Goal: Transaction & Acquisition: Download file/media

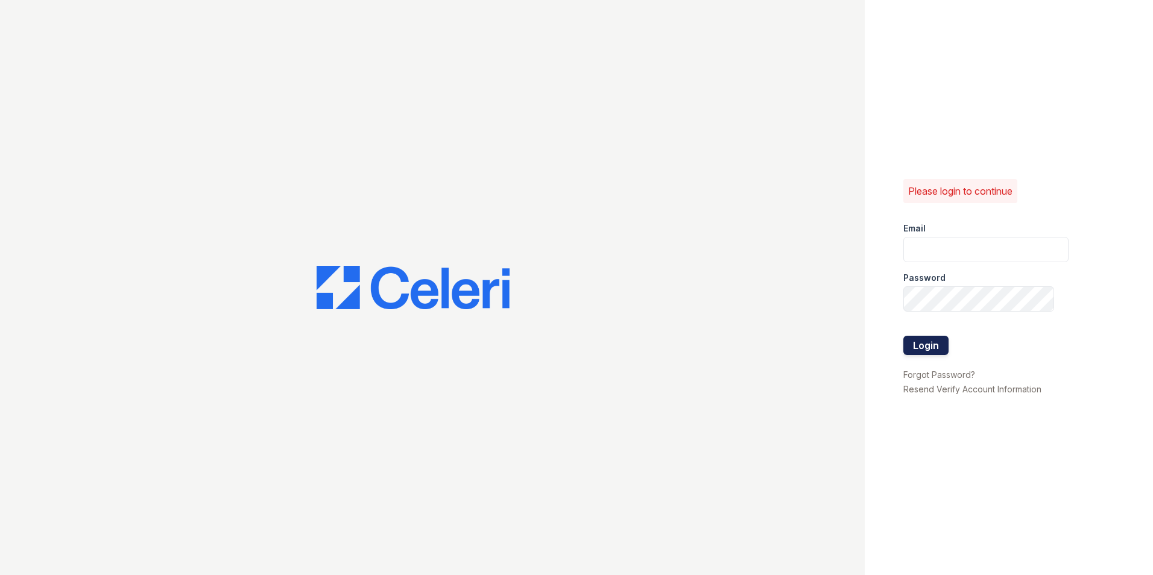
type input "puerto3@cafmanagement.com"
click at [924, 341] on button "Login" at bounding box center [925, 345] width 45 height 19
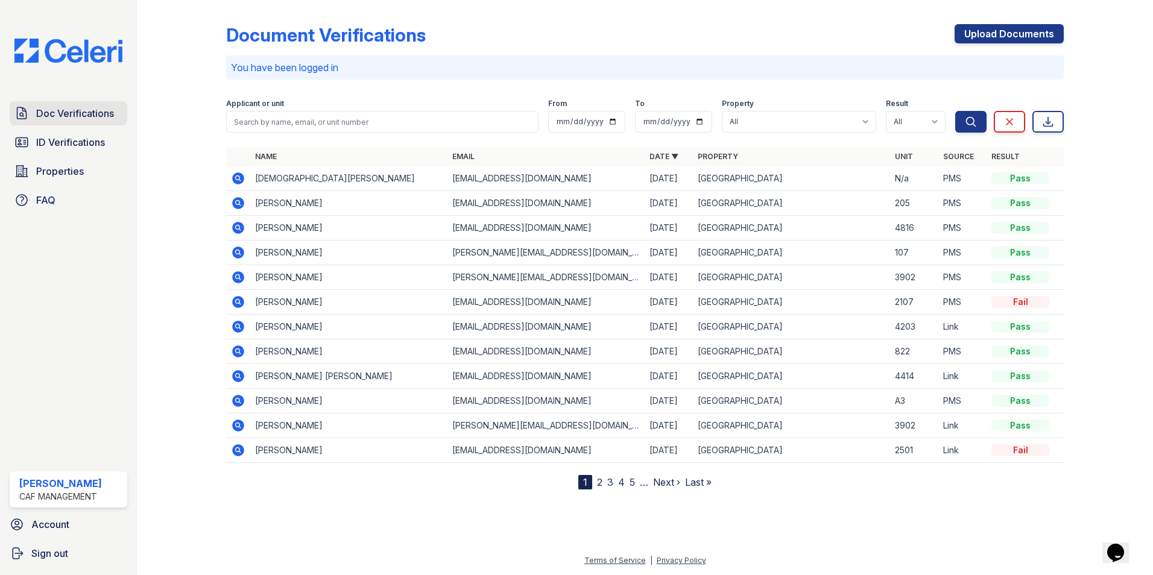
click at [93, 114] on span "Doc Verifications" at bounding box center [75, 113] width 78 height 14
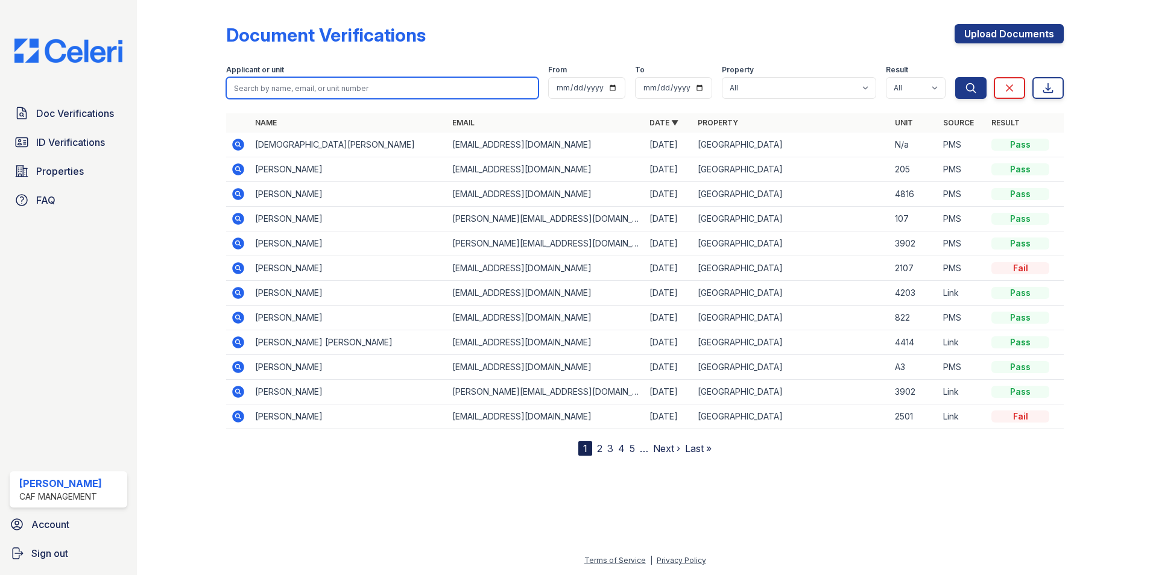
click at [295, 88] on input "search" at bounding box center [382, 88] width 312 height 22
type input "[PERSON_NAME]"
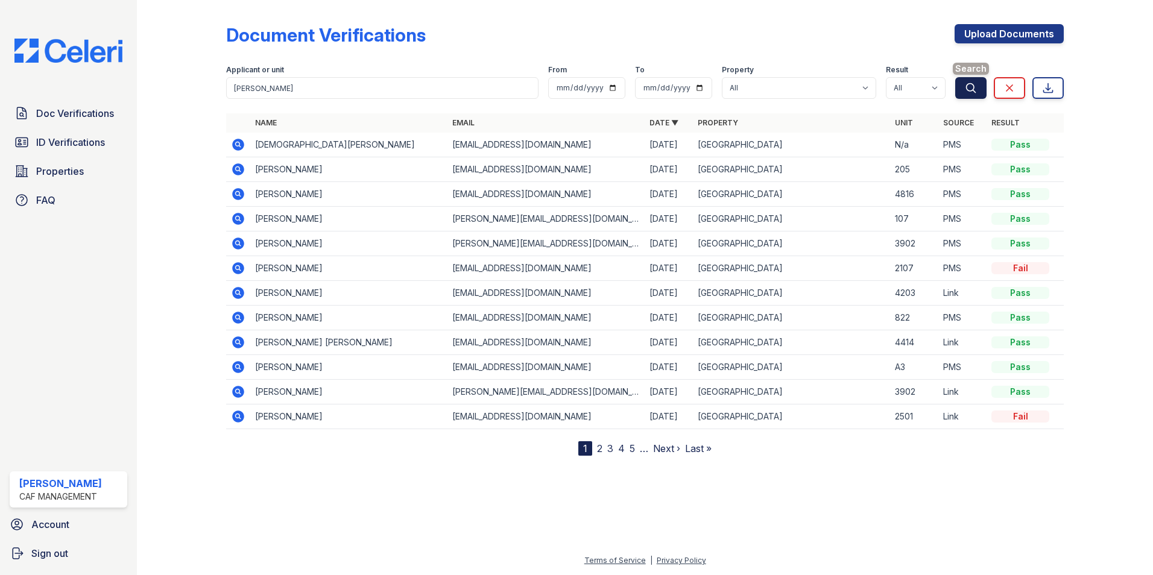
click at [974, 92] on icon "submit" at bounding box center [971, 88] width 12 height 12
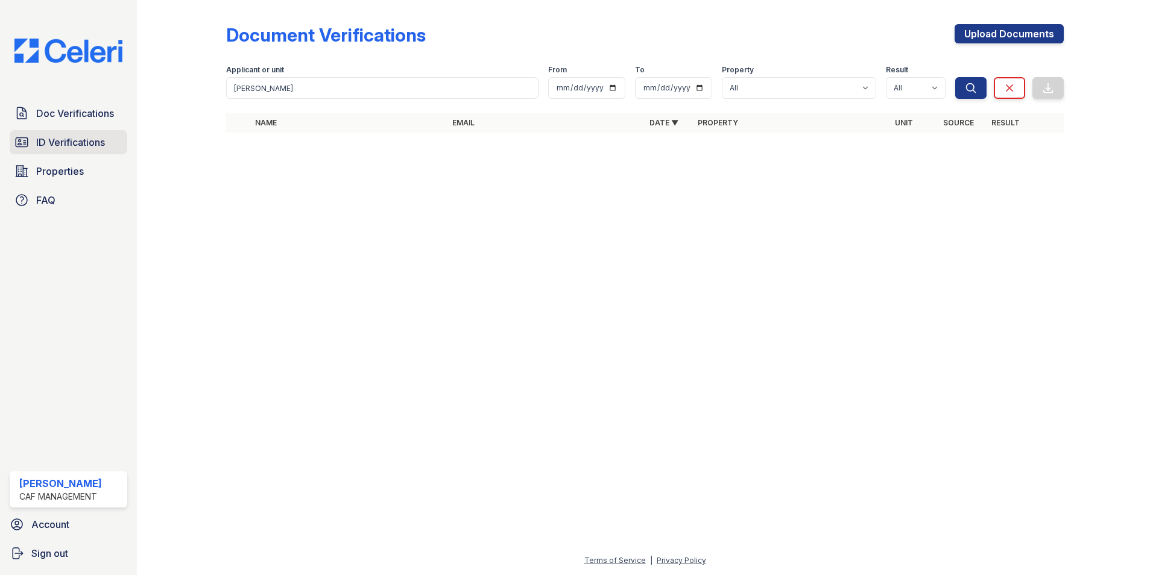
click at [93, 142] on span "ID Verifications" at bounding box center [70, 142] width 69 height 14
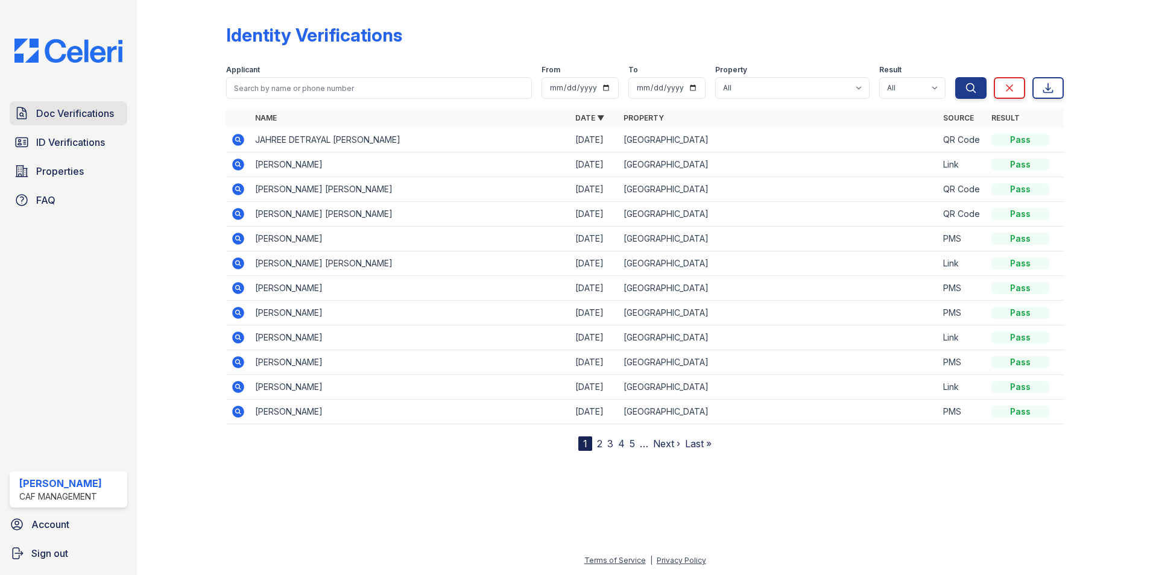
click at [91, 112] on span "Doc Verifications" at bounding box center [75, 113] width 78 height 14
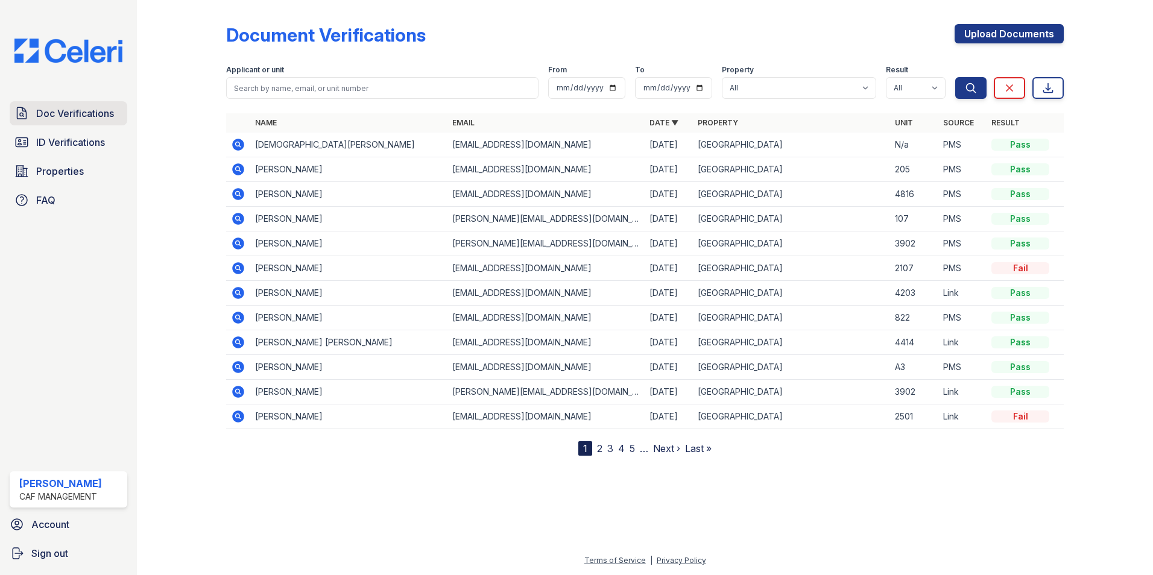
click at [85, 112] on span "Doc Verifications" at bounding box center [75, 113] width 78 height 14
click at [71, 110] on span "Doc Verifications" at bounding box center [75, 113] width 78 height 14
click at [263, 86] on input "search" at bounding box center [382, 88] width 312 height 22
click at [90, 111] on span "Doc Verifications" at bounding box center [75, 113] width 78 height 14
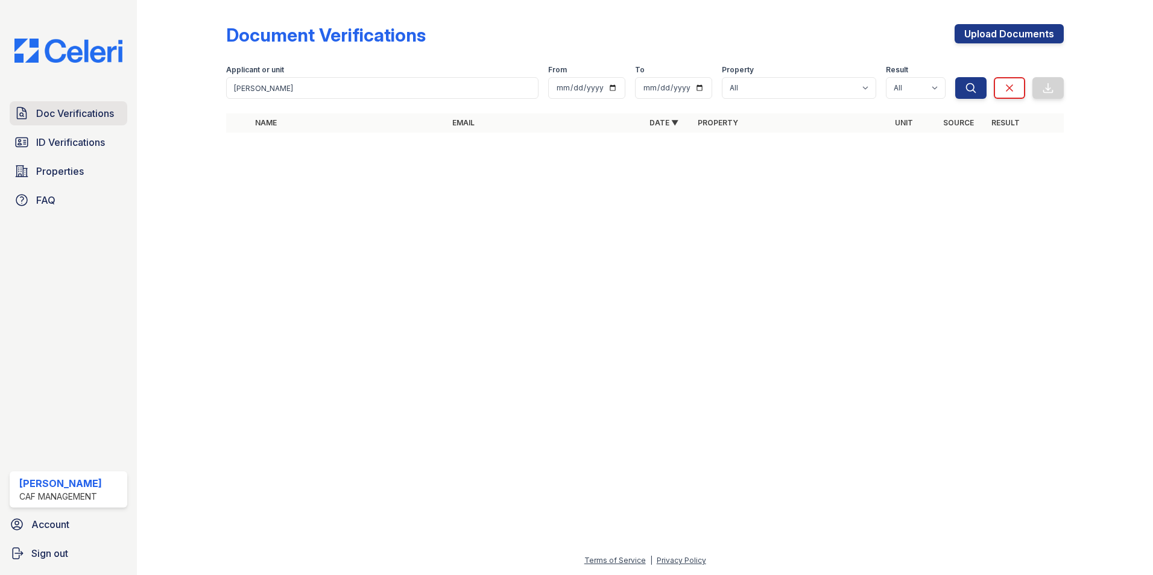
click at [77, 113] on span "Doc Verifications" at bounding box center [75, 113] width 78 height 14
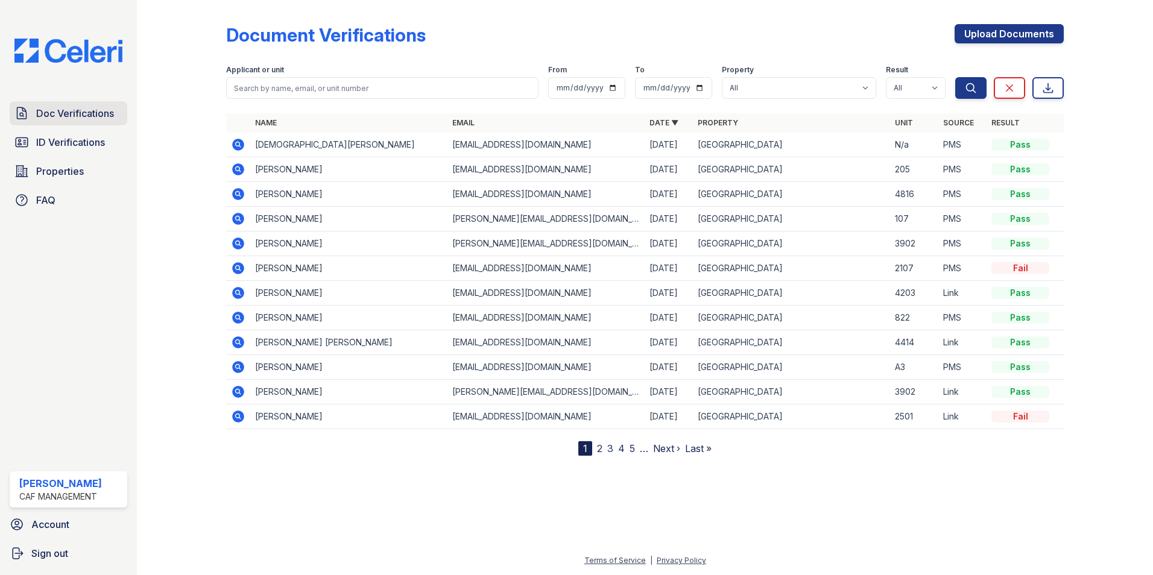
click at [87, 112] on span "Doc Verifications" at bounding box center [75, 113] width 78 height 14
click at [56, 173] on span "Properties" at bounding box center [60, 171] width 48 height 14
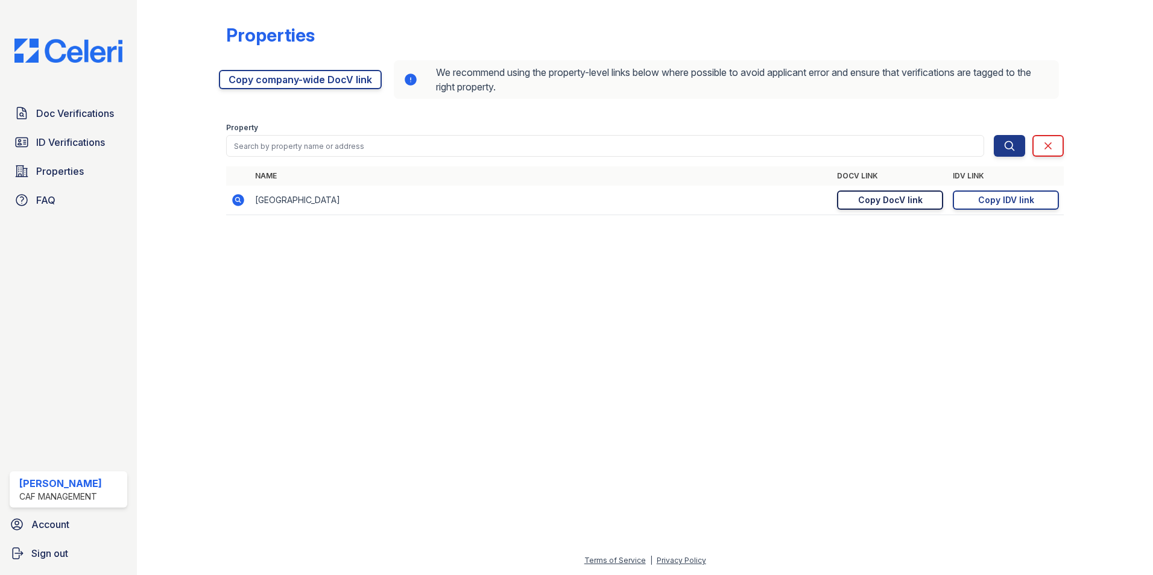
click at [895, 203] on div "Copy DocV link" at bounding box center [890, 200] width 65 height 12
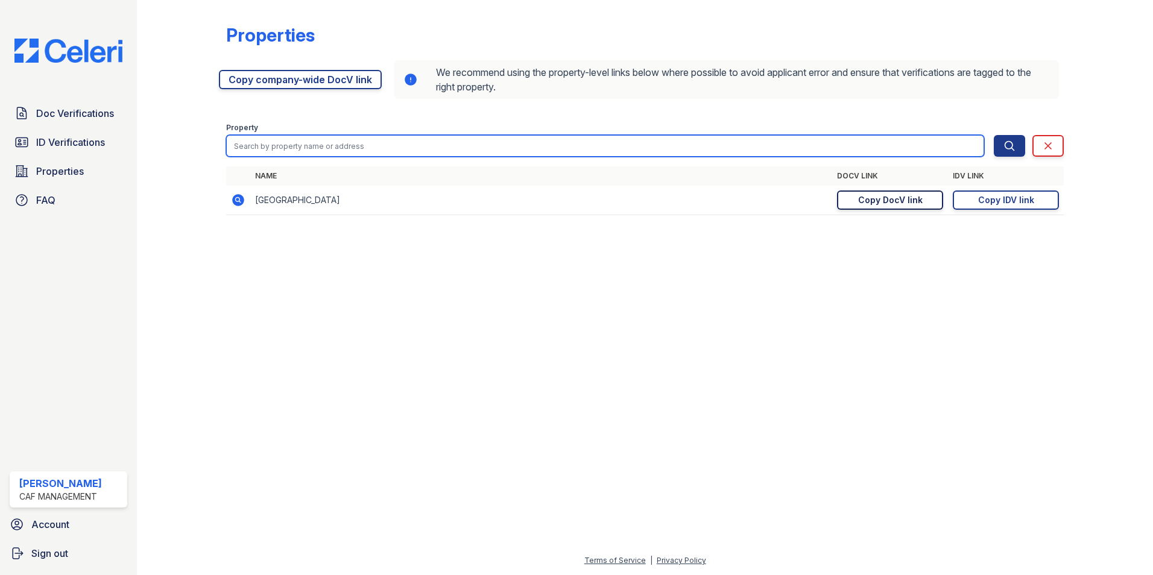
click at [302, 140] on input "search" at bounding box center [605, 146] width 758 height 22
type input "[PERSON_NAME]"
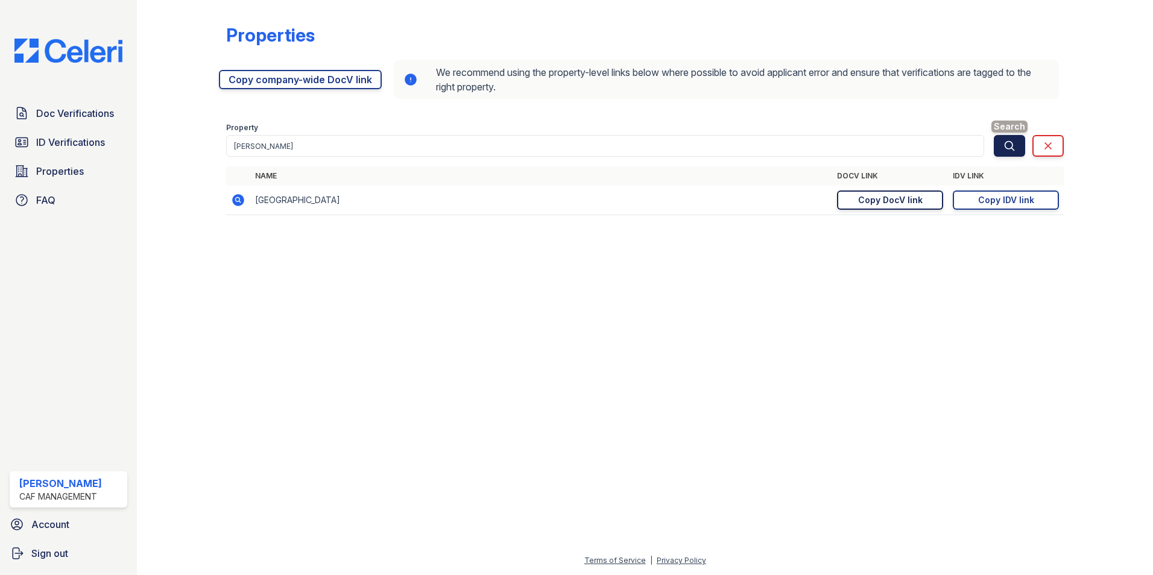
click at [1009, 148] on icon "submit" at bounding box center [1009, 146] width 12 height 12
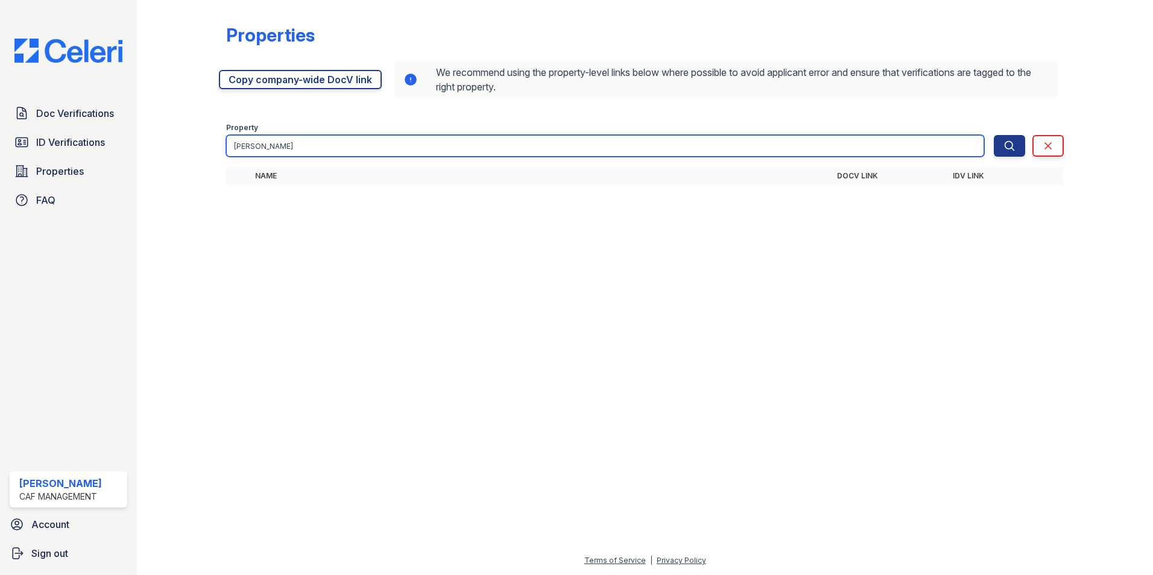
drag, startPoint x: 320, startPoint y: 147, endPoint x: 201, endPoint y: 136, distance: 119.9
click at [201, 136] on div "Properties [URL][DOMAIN_NAME] Copy company-wide DocV link We recommend using th…" at bounding box center [644, 108] width 977 height 217
type input "[PERSON_NAME]"
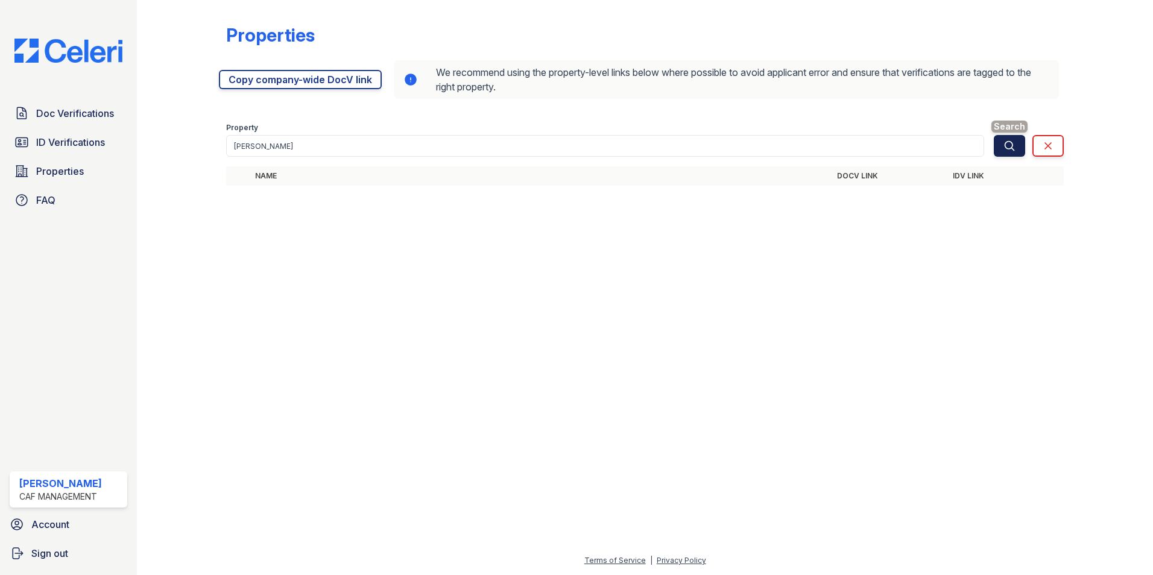
click at [1015, 145] on icon "submit" at bounding box center [1009, 146] width 12 height 12
click at [1003, 145] on icon "submit" at bounding box center [1009, 146] width 12 height 12
click at [1009, 148] on icon "submit" at bounding box center [1009, 146] width 12 height 12
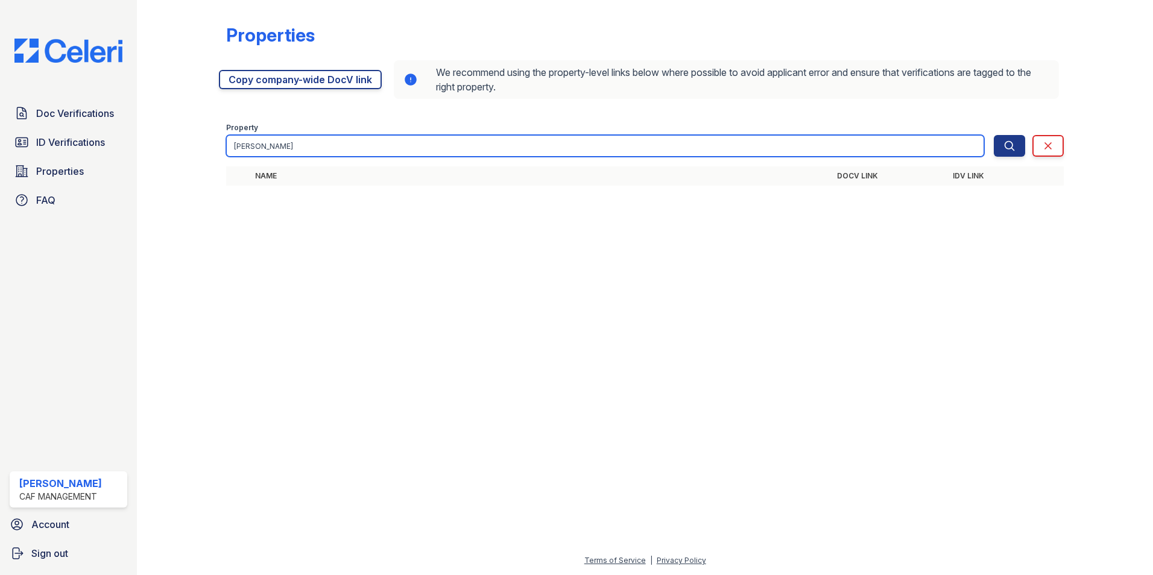
type input "[PERSON_NAME]"
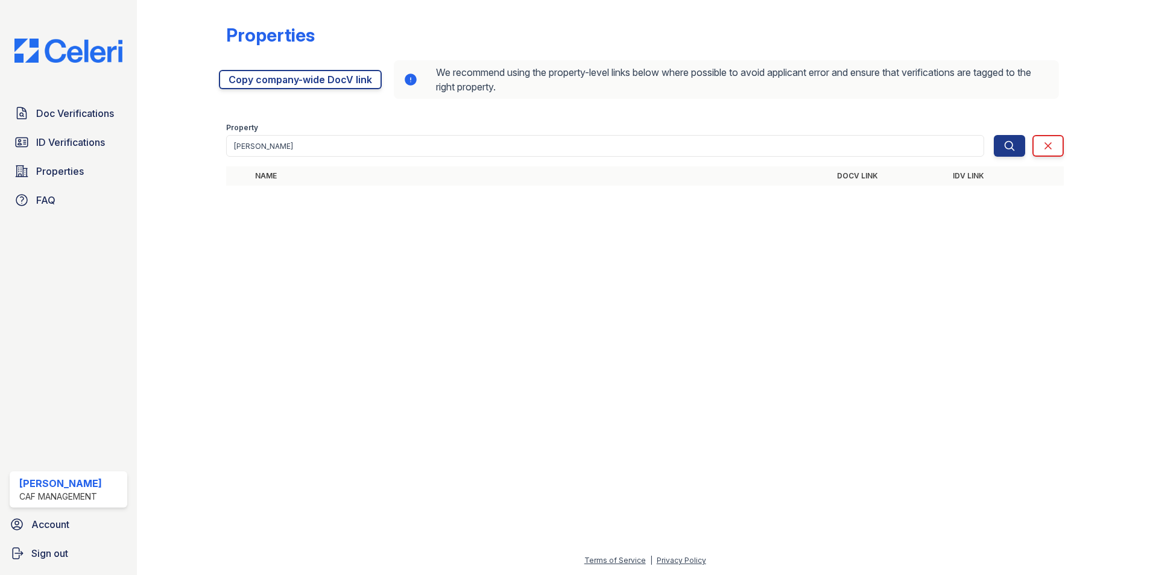
click at [358, 222] on div at bounding box center [644, 385] width 977 height 336
click at [1002, 145] on button "Search" at bounding box center [1009, 146] width 31 height 22
click at [1006, 145] on icon "submit" at bounding box center [1009, 146] width 12 height 12
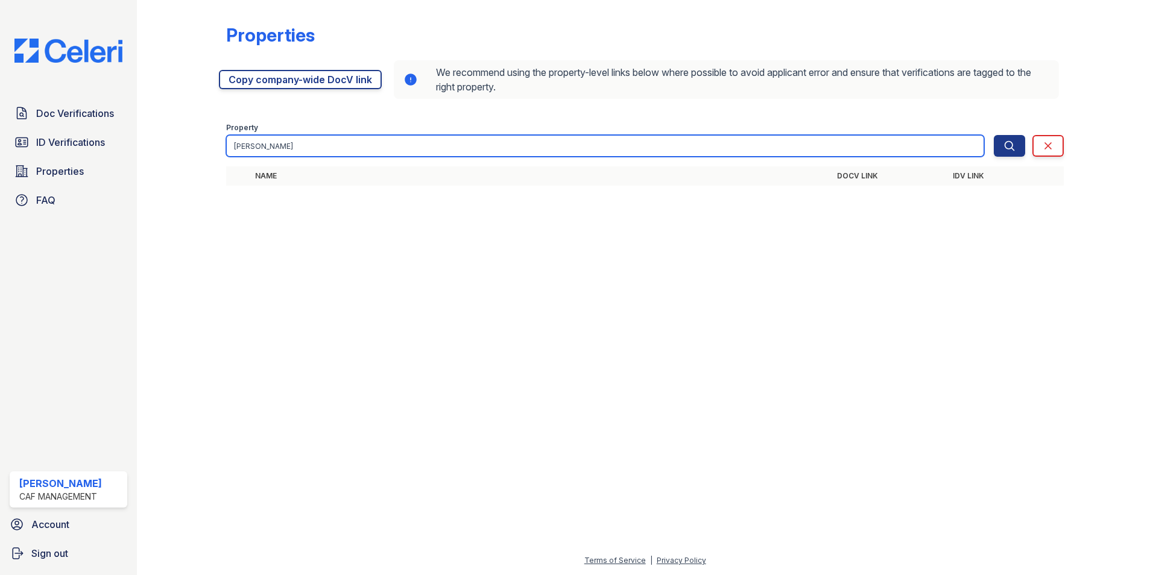
drag, startPoint x: 324, startPoint y: 150, endPoint x: 212, endPoint y: 142, distance: 111.8
click at [212, 142] on div "Properties [URL][DOMAIN_NAME] Copy company-wide DocV link We recommend using th…" at bounding box center [644, 108] width 977 height 217
type input "j"
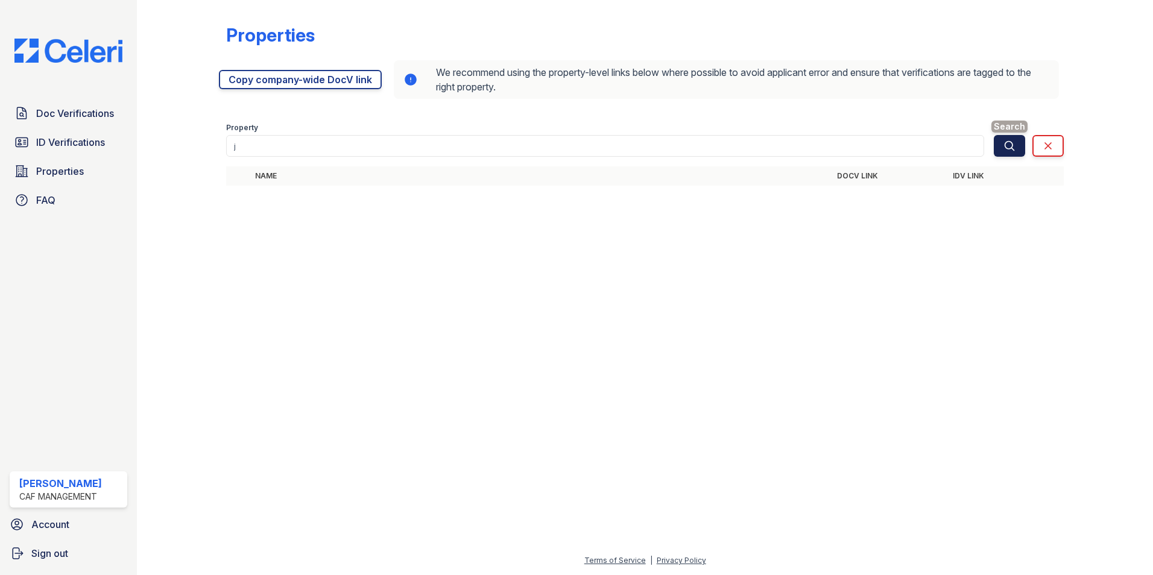
click at [1015, 148] on icon "submit" at bounding box center [1009, 146] width 12 height 12
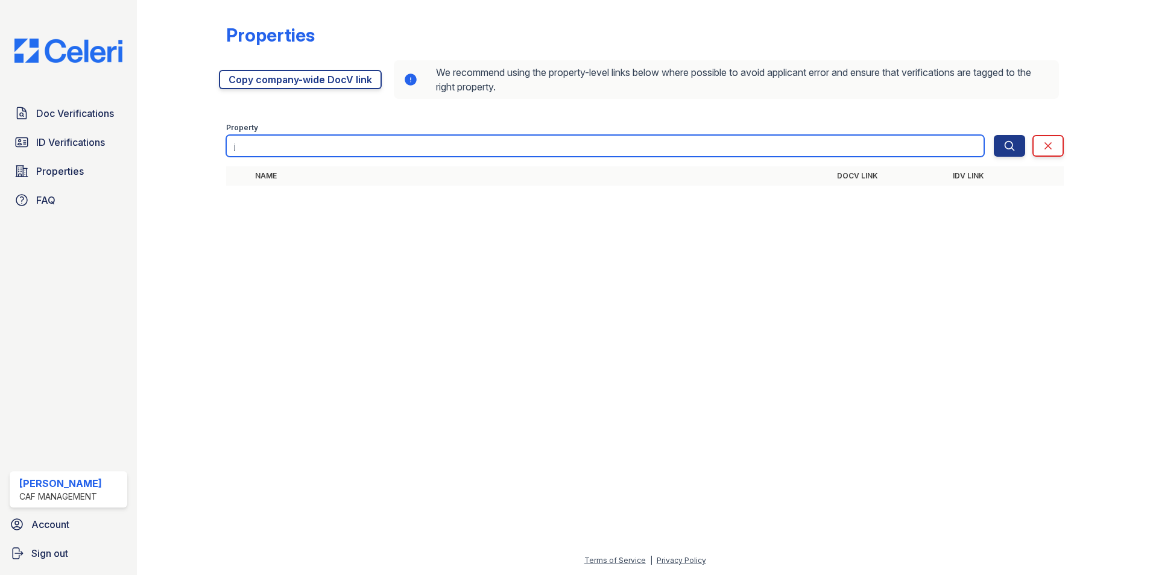
click at [241, 145] on input "j" at bounding box center [605, 146] width 758 height 22
type input "[PERSON_NAME]"
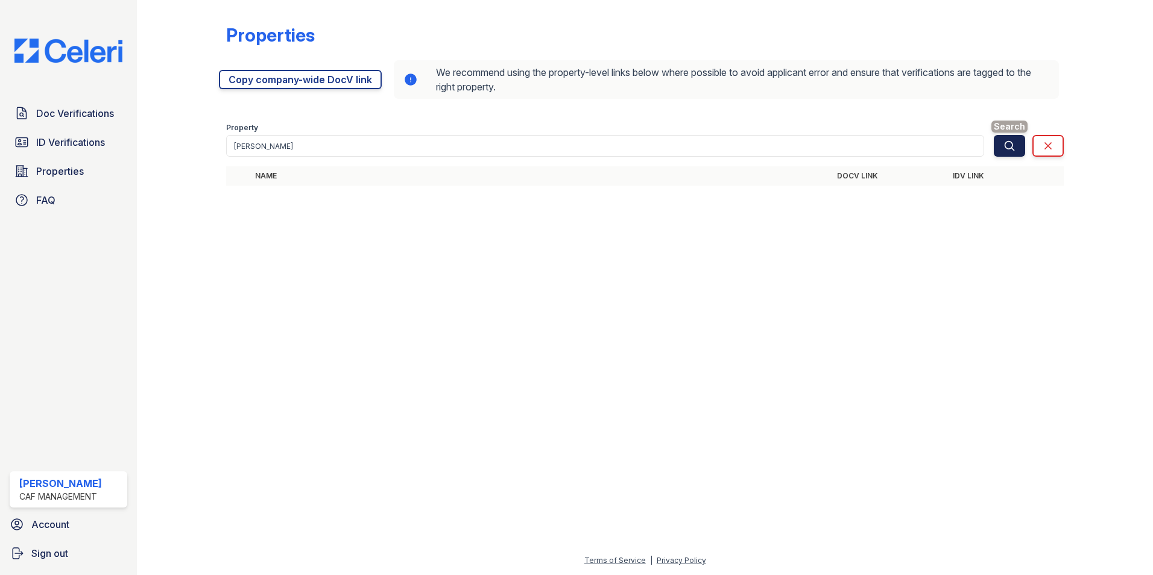
click at [1010, 148] on icon "submit" at bounding box center [1009, 145] width 9 height 9
click at [1007, 145] on icon "submit" at bounding box center [1009, 146] width 12 height 12
click at [1010, 143] on icon "submit" at bounding box center [1009, 146] width 12 height 12
click at [1007, 144] on icon "submit" at bounding box center [1009, 146] width 12 height 12
click at [83, 145] on span "ID Verifications" at bounding box center [70, 142] width 69 height 14
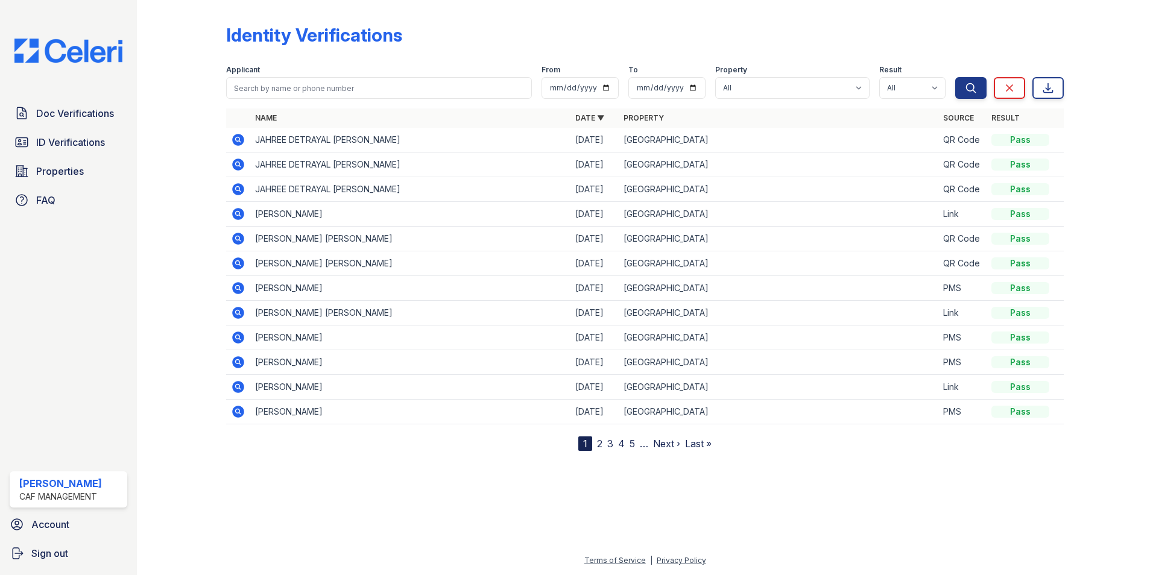
click at [240, 140] on icon at bounding box center [238, 140] width 14 height 14
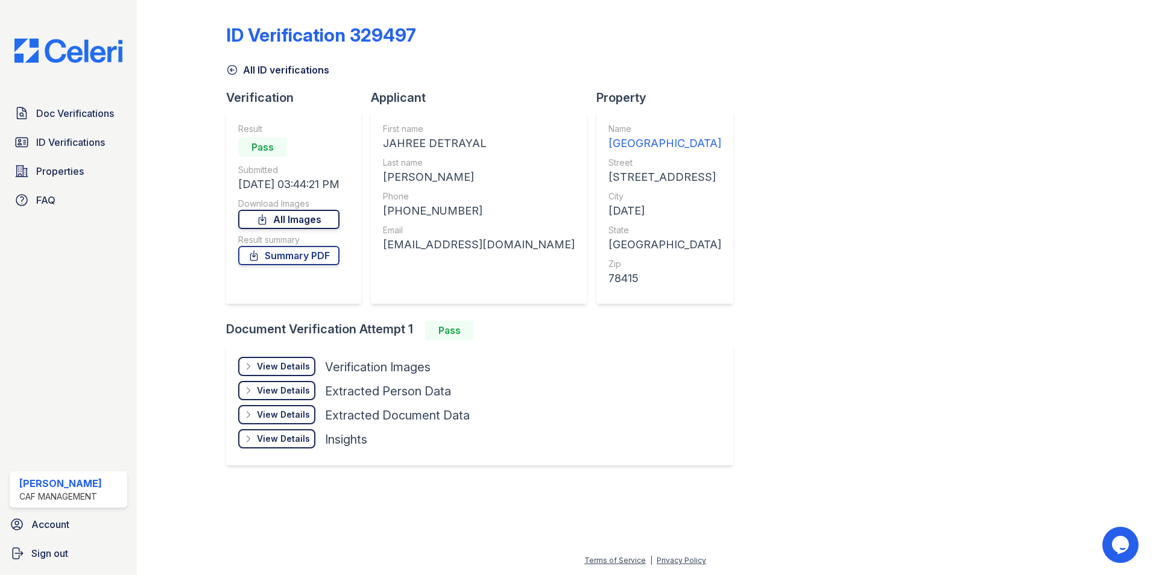
click at [291, 219] on link "All Images" at bounding box center [288, 219] width 101 height 19
click at [61, 139] on span "ID Verifications" at bounding box center [70, 142] width 69 height 14
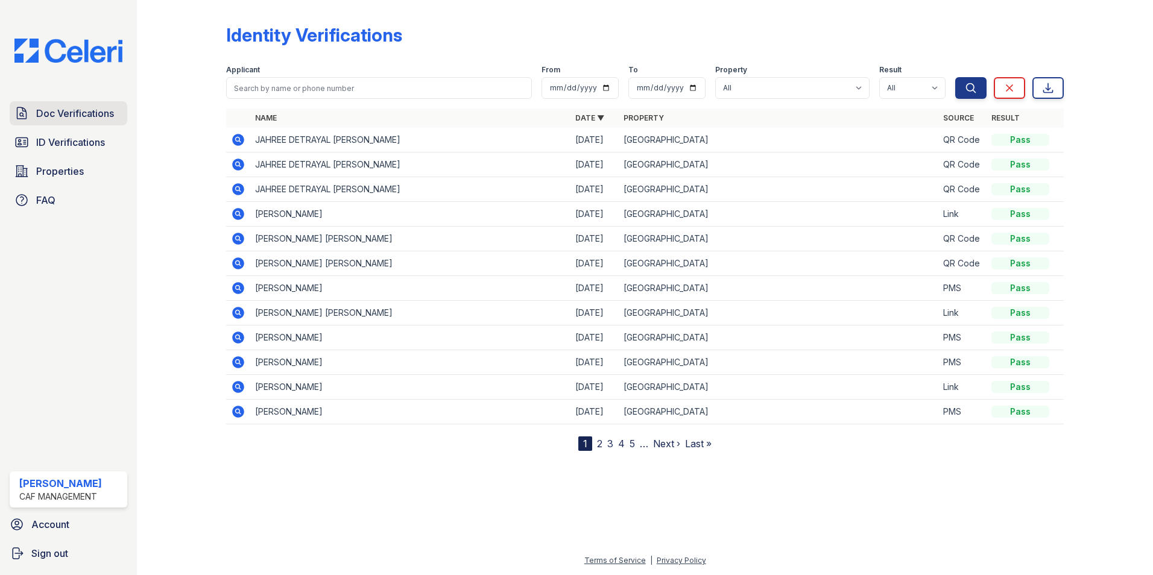
click at [81, 115] on span "Doc Verifications" at bounding box center [75, 113] width 78 height 14
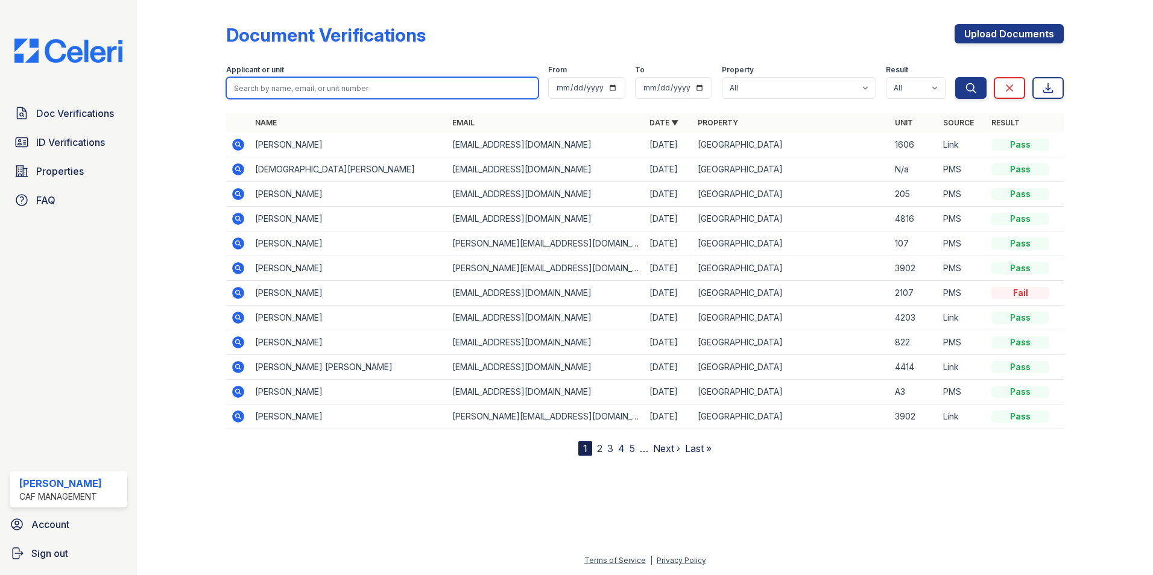
click at [294, 89] on input "search" at bounding box center [382, 88] width 312 height 22
type input "[PERSON_NAME]"
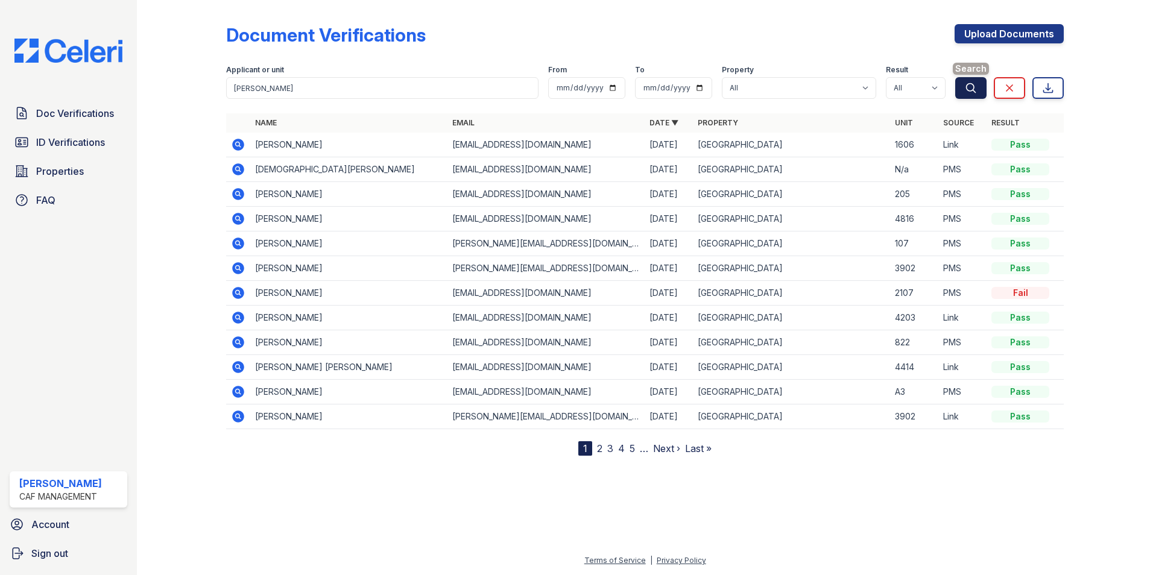
click at [971, 89] on icon "submit" at bounding box center [971, 88] width 12 height 12
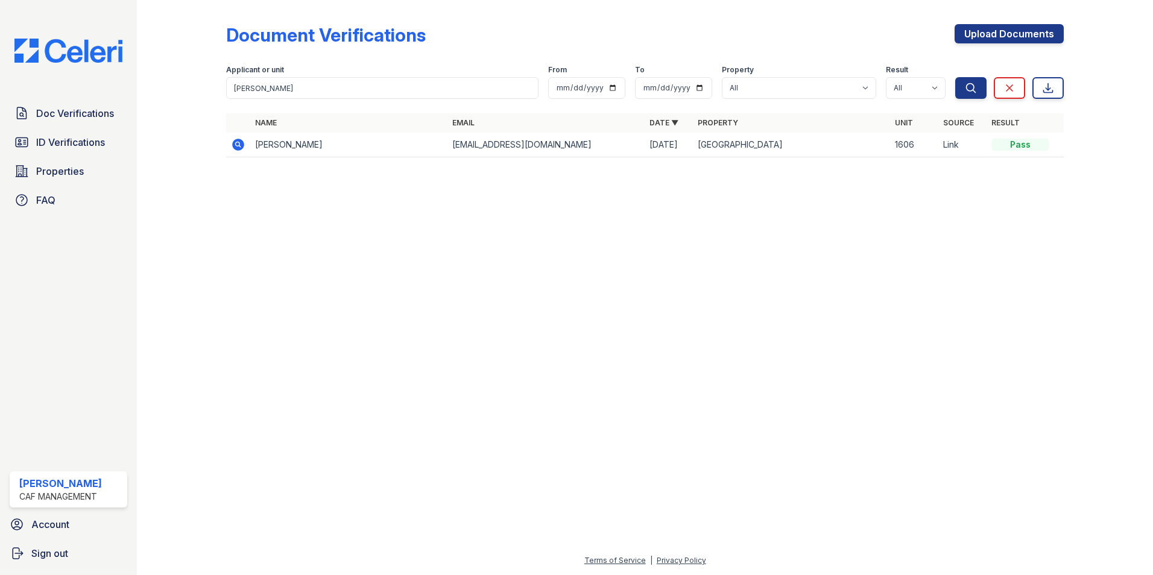
click at [239, 144] on icon at bounding box center [237, 143] width 3 height 3
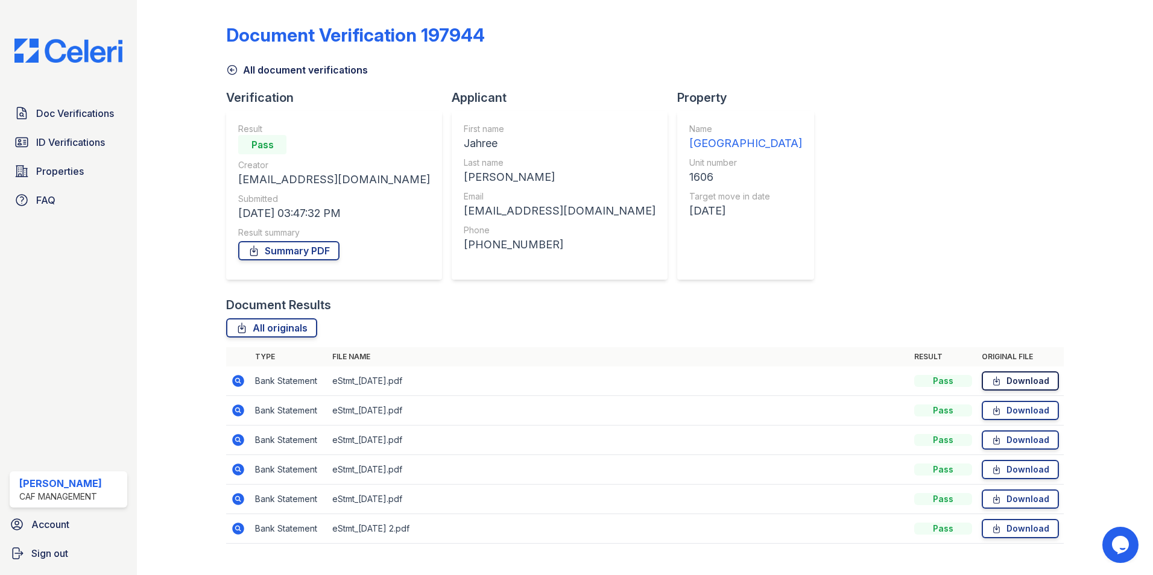
click at [1006, 384] on link "Download" at bounding box center [1020, 380] width 77 height 19
click at [1017, 412] on link "Download" at bounding box center [1020, 410] width 77 height 19
click at [1011, 440] on link "Download" at bounding box center [1020, 440] width 77 height 19
click at [1029, 475] on link "Download" at bounding box center [1020, 469] width 77 height 19
click at [1008, 499] on link "Download" at bounding box center [1020, 499] width 77 height 19
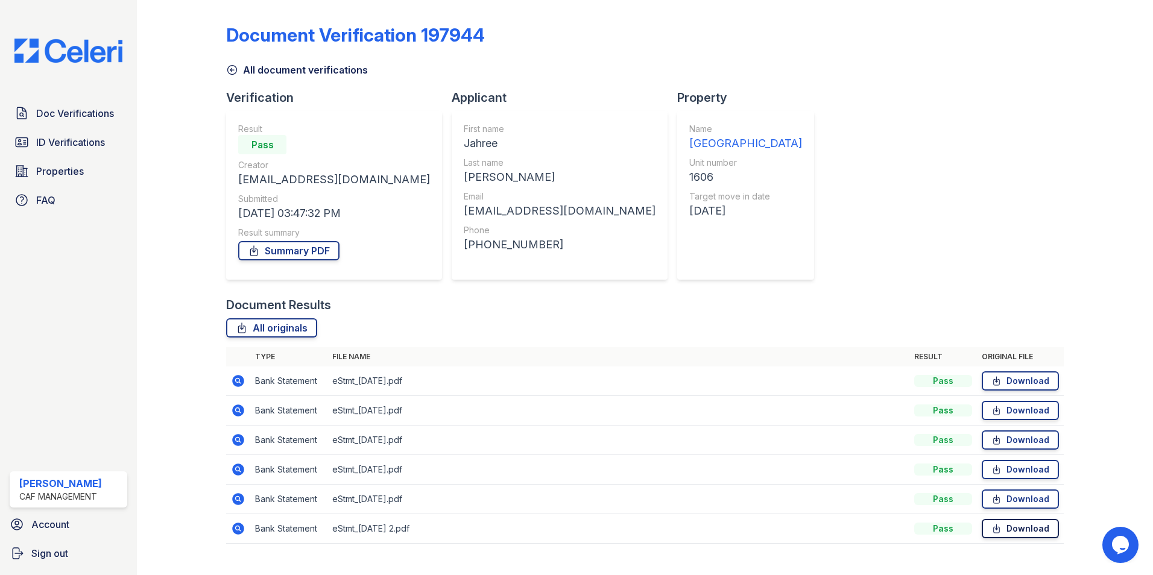
click at [1006, 523] on link "Download" at bounding box center [1020, 528] width 77 height 19
